Goal: Task Accomplishment & Management: Manage account settings

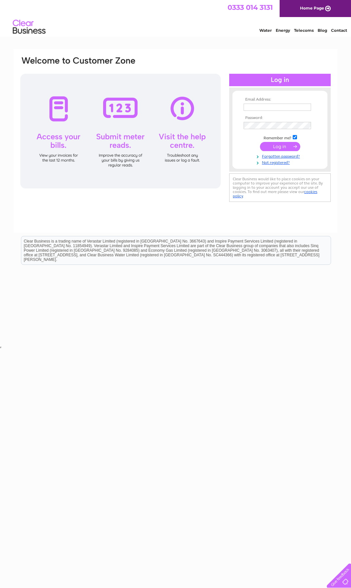
click at [288, 107] on input "text" at bounding box center [277, 107] width 67 height 7
type input "rbuilderslimited@yahoo.com"
click at [273, 150] on input "submit" at bounding box center [280, 146] width 40 height 9
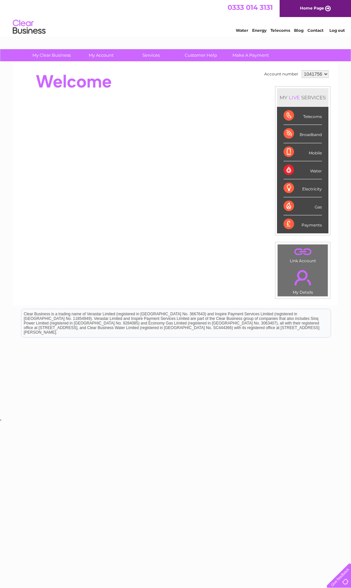
click at [325, 74] on select "1041756 1058638" at bounding box center [315, 74] width 27 height 8
select select "1058638"
click at [302, 70] on select "1041756 1058638" at bounding box center [315, 74] width 27 height 8
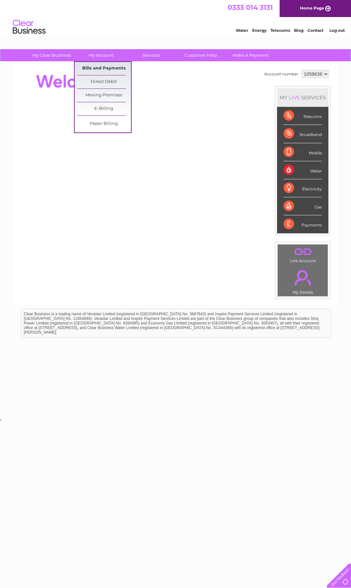
click at [108, 66] on link "Bills and Payments" at bounding box center [104, 68] width 54 height 13
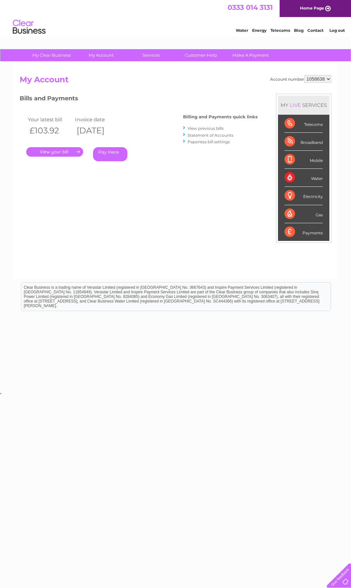
click at [77, 151] on link "." at bounding box center [54, 151] width 57 height 9
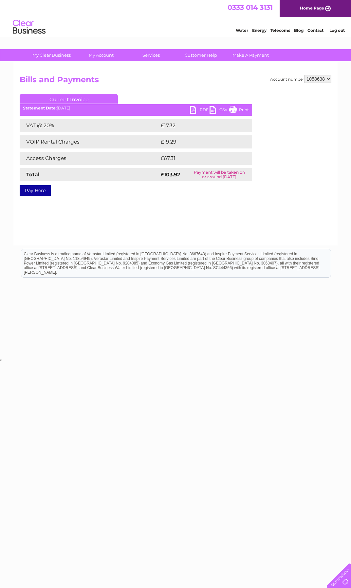
click at [233, 110] on link "Print" at bounding box center [239, 110] width 20 height 9
click at [194, 107] on link "PDF" at bounding box center [200, 110] width 20 height 9
